Goal: Task Accomplishment & Management: Complete application form

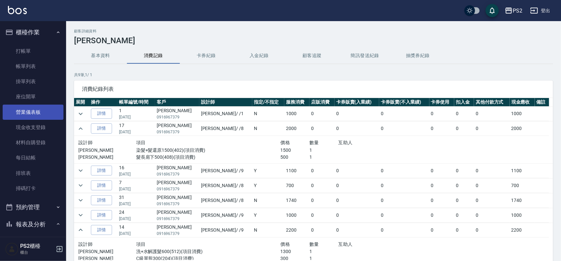
scroll to position [77, 0]
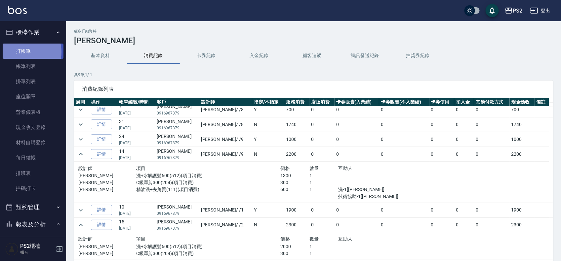
click at [25, 52] on link "打帳單" at bounding box center [33, 51] width 61 height 15
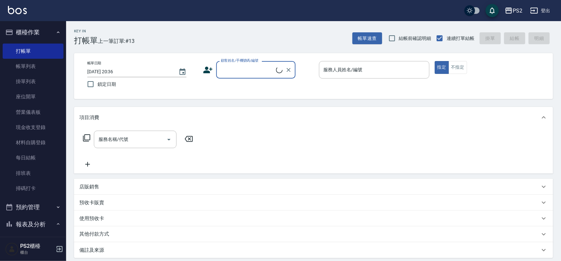
click at [241, 72] on input "顧客姓名/手機號碼/編號" at bounding box center [247, 70] width 57 height 12
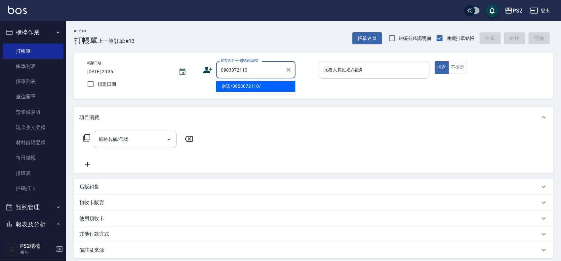
type input "余諾/0903072110/"
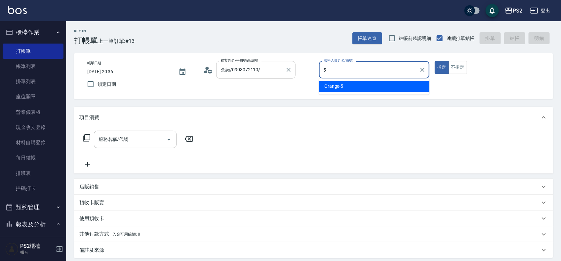
type input "Orange-5"
type button "true"
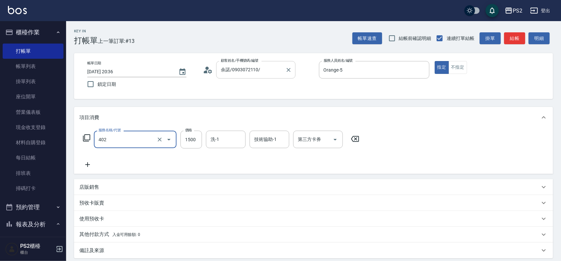
type input "染髮+髮還原1500(402)"
type input "1800"
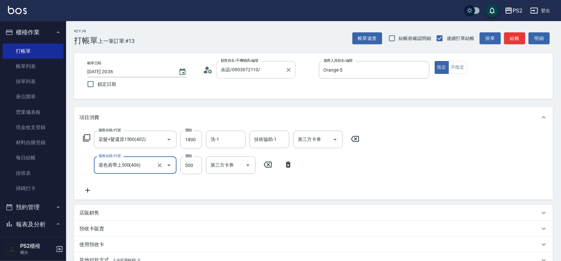
type input "退色肩帶上500(406)"
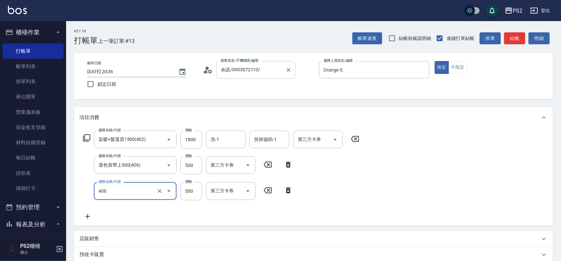
type input "退色肩帶上500(406)"
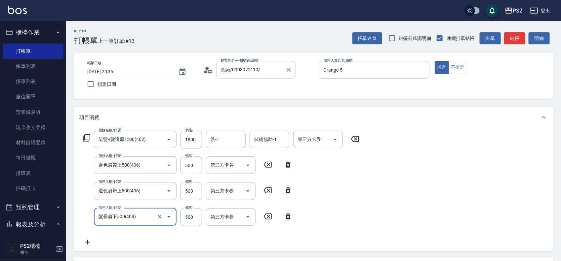
type input "髮長肩下500(408)"
type input "450"
click at [191, 168] on input "500" at bounding box center [190, 166] width 21 height 18
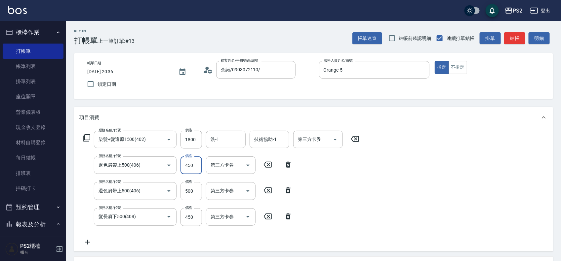
type input "450"
click at [189, 194] on input "500" at bounding box center [190, 191] width 21 height 18
type input "450"
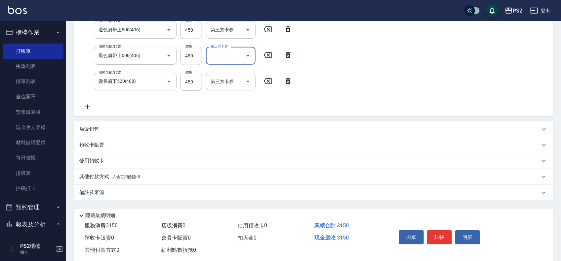
scroll to position [149, 0]
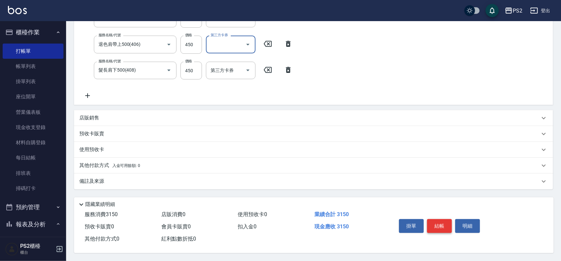
click at [440, 226] on button "結帳" at bounding box center [439, 226] width 25 height 14
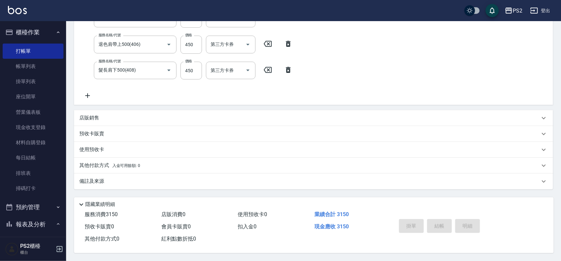
type input "[DATE] 20:37"
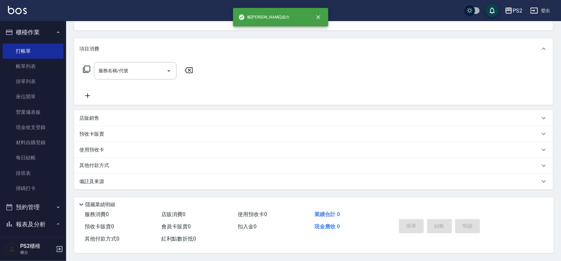
scroll to position [0, 0]
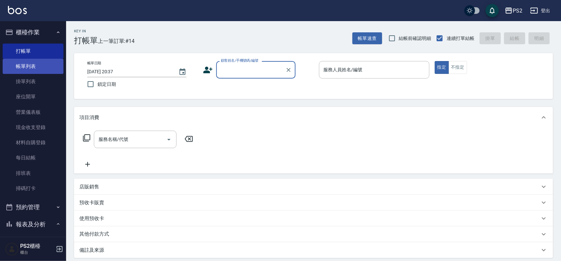
click at [27, 60] on link "帳單列表" at bounding box center [33, 66] width 61 height 15
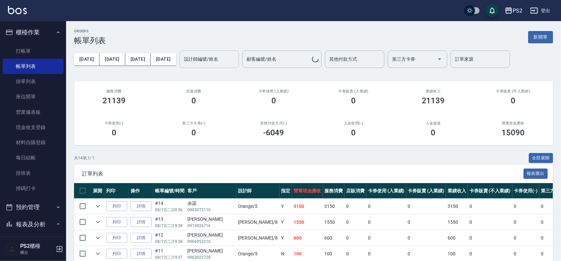
click at [216, 63] on input "設計師編號/姓名" at bounding box center [209, 60] width 54 height 12
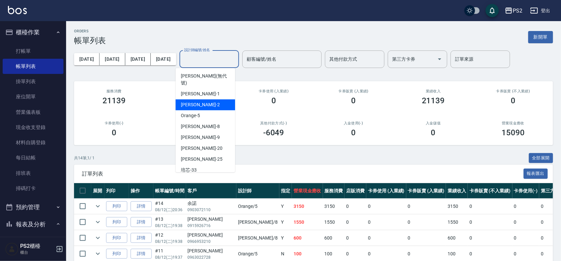
click at [192, 103] on div "[PERSON_NAME] -2" at bounding box center [205, 104] width 59 height 11
type input "[PERSON_NAME]-2"
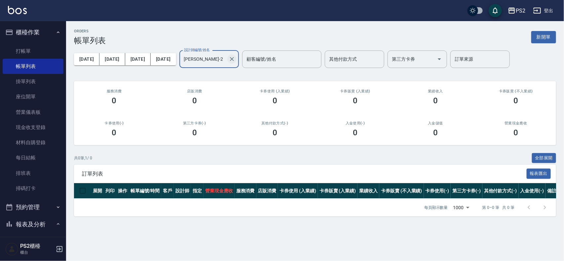
click at [229, 58] on icon "Clear" at bounding box center [232, 59] width 7 height 7
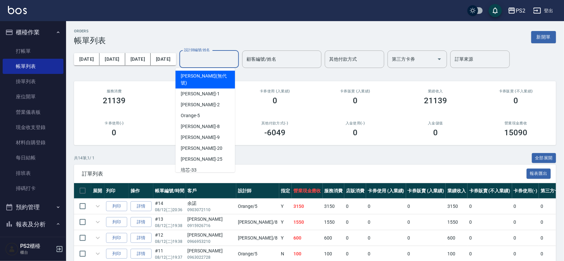
click at [197, 60] on input "設計師編號/姓名" at bounding box center [209, 60] width 54 height 12
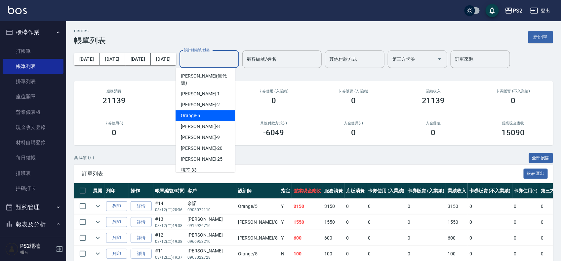
click at [188, 110] on div "Orange -5" at bounding box center [205, 115] width 59 height 11
type input "Orange-5"
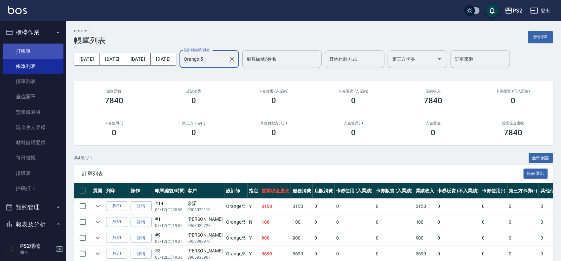
click at [39, 54] on link "打帳單" at bounding box center [33, 51] width 61 height 15
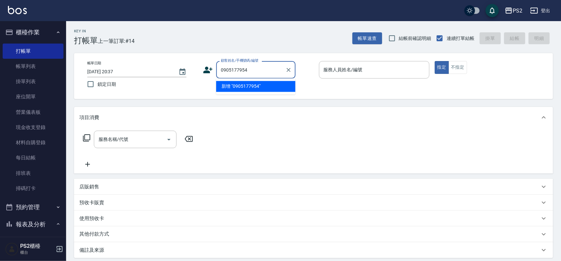
type input "0905177954"
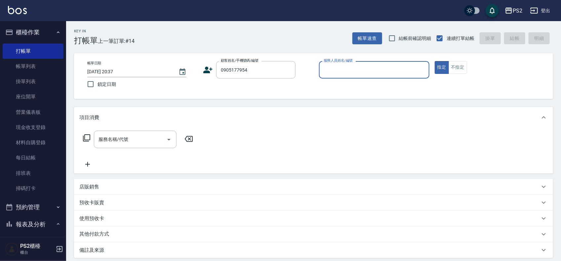
click at [208, 70] on icon at bounding box center [208, 70] width 9 height 7
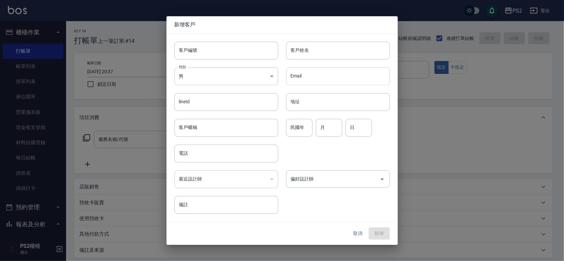
type input "0905177954"
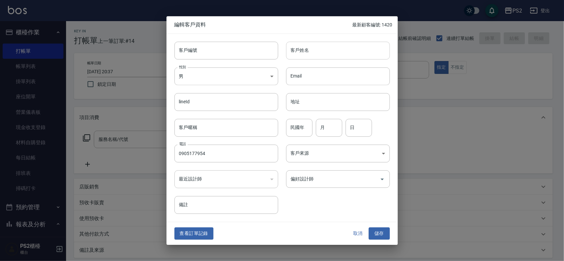
click at [337, 56] on input "客戶姓名" at bounding box center [338, 51] width 104 height 18
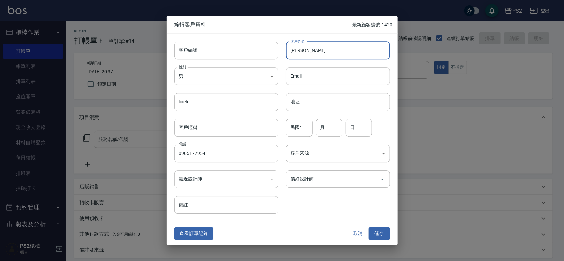
type input "[PERSON_NAME]"
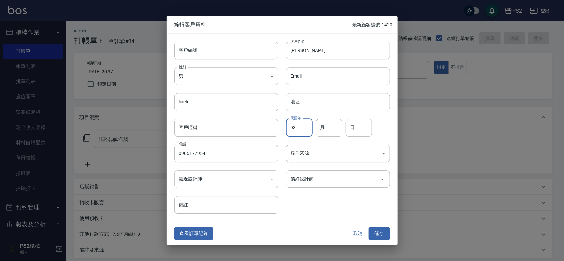
type input "93"
type input "12"
type input "28"
click at [369, 228] on button "儲存" at bounding box center [379, 234] width 21 height 12
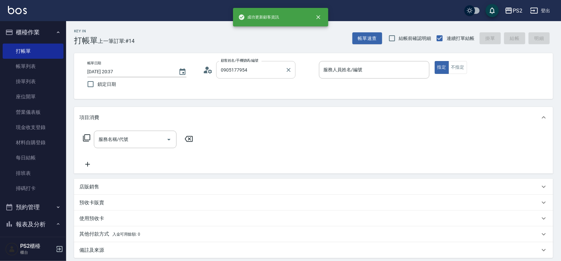
click at [258, 65] on input "0905177954" at bounding box center [250, 70] width 63 height 12
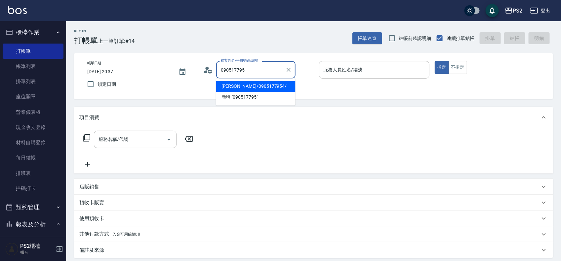
type input "[PERSON_NAME]/0905177954/"
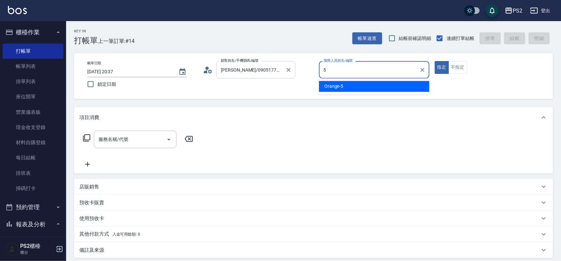
type input "Orange-5"
type button "true"
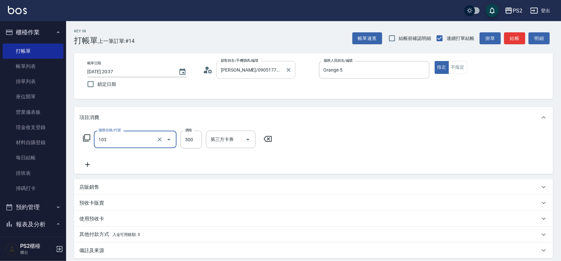
type input "B級洗剪500(103)"
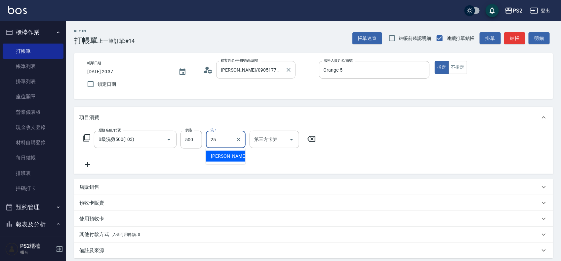
type input "[PERSON_NAME]-25"
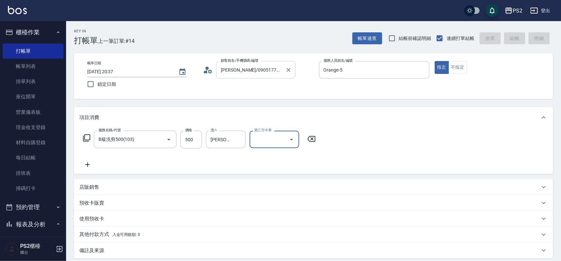
type input "[DATE] 20:38"
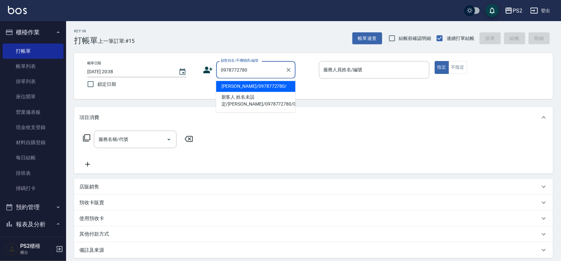
type input "[PERSON_NAME]/0978772780/"
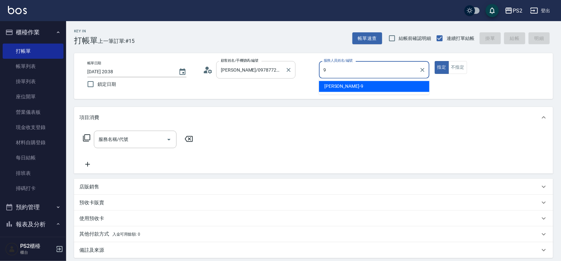
type input "[PERSON_NAME]-9"
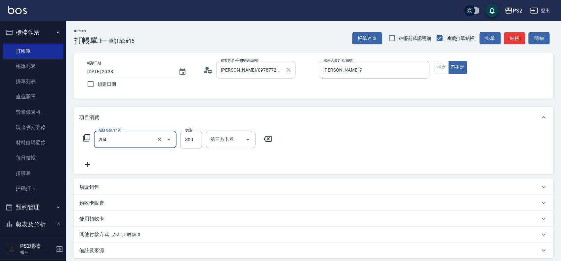
type input "C級單剪300(204)"
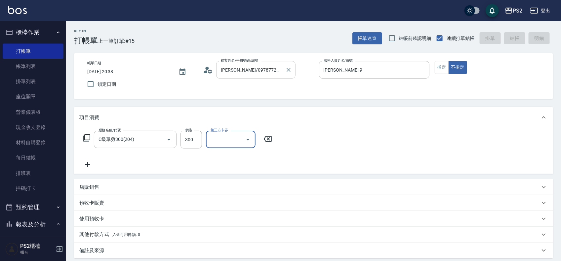
type input "[DATE] 20:39"
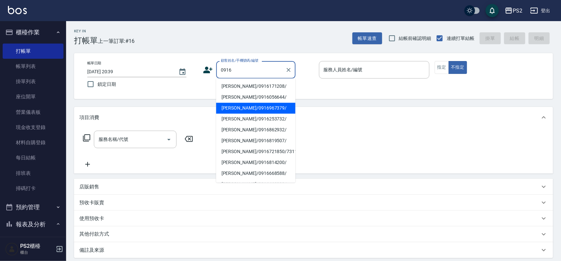
click at [267, 106] on li "[PERSON_NAME]/0916967379/" at bounding box center [255, 108] width 79 height 11
type input "[PERSON_NAME]/0916967379/"
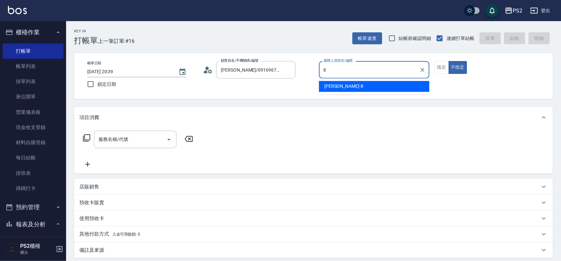
type input "Lori-8"
type button "false"
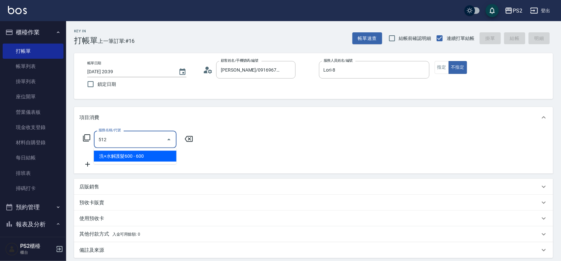
type input "洗+水解護髮600(512)"
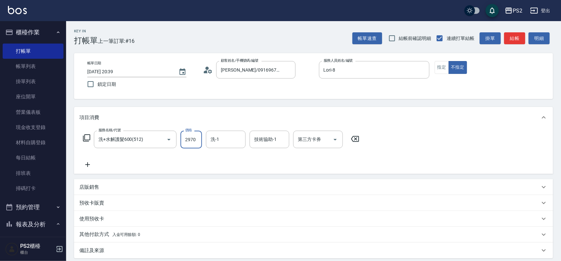
type input "2970"
type input "[PERSON_NAME]-25"
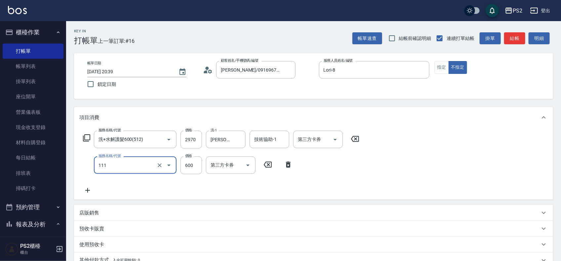
type input "精油洗+去角質(111)"
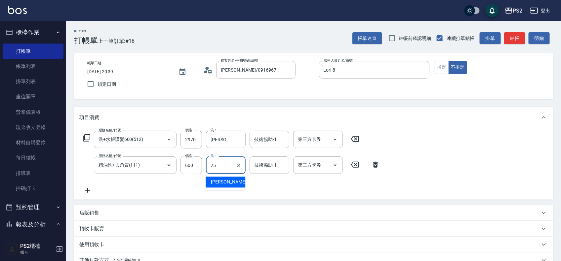
type input "[PERSON_NAME]-25"
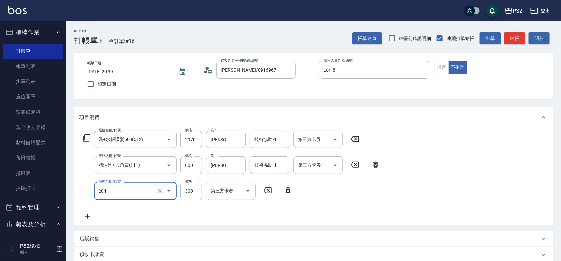
type input "C級單剪300(204)"
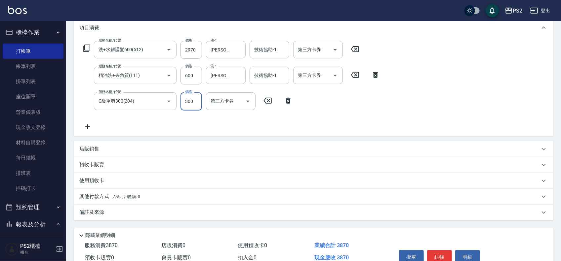
scroll to position [123, 0]
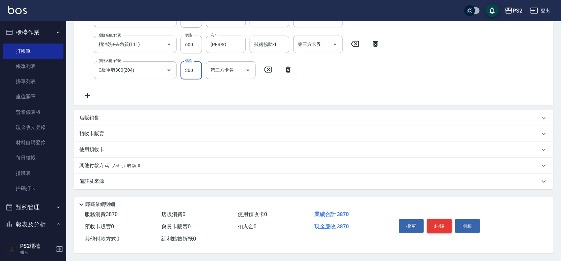
click at [438, 224] on button "結帳" at bounding box center [439, 226] width 25 height 14
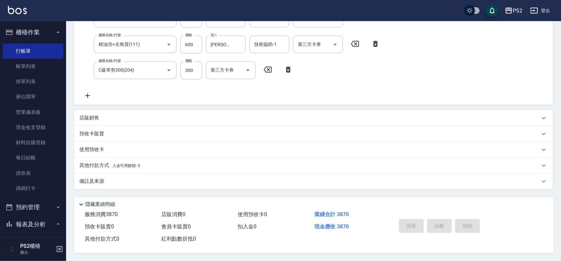
type input "[DATE] 20:40"
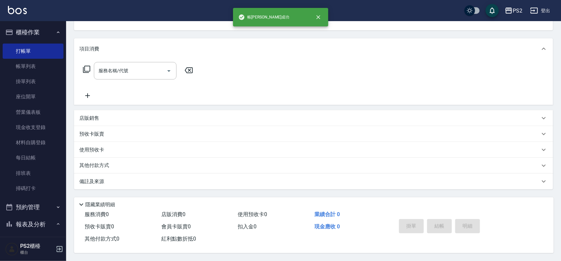
scroll to position [0, 0]
